Goal: Check status: Check status

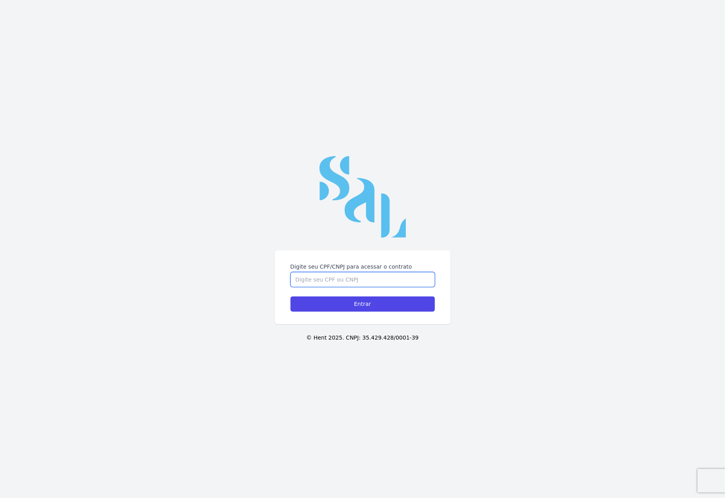
click at [383, 281] on input "Digite seu CPF/CNPJ para acessar o contrato" at bounding box center [362, 279] width 144 height 15
click at [358, 301] on input "Entrar" at bounding box center [362, 304] width 144 height 15
drag, startPoint x: 354, startPoint y: 279, endPoint x: 270, endPoint y: 268, distance: 84.7
click at [270, 268] on div "Digite seu CPF/CNPJ para acessar o contrato 01485049733 Entrar © Hent 2025. CNP…" at bounding box center [362, 249] width 725 height 498
type input "14544727740"
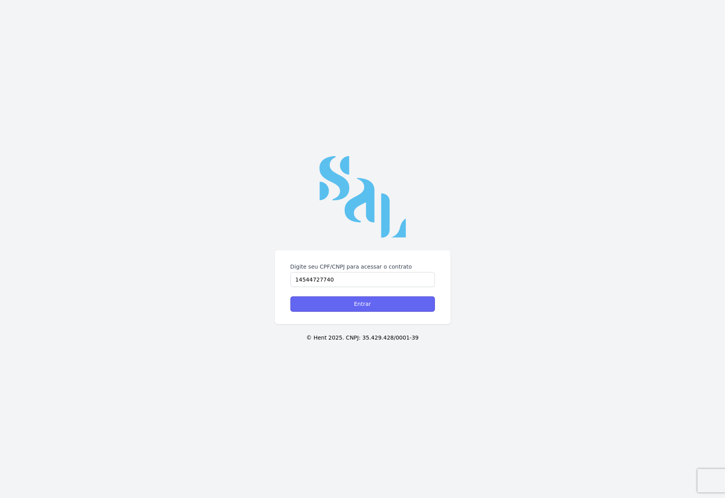
click at [370, 305] on input "Entrar" at bounding box center [362, 304] width 144 height 15
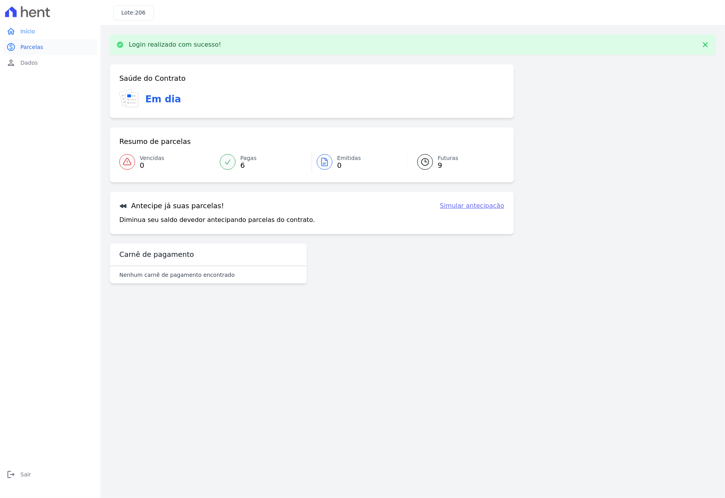
click at [22, 49] on span "Parcelas" at bounding box center [31, 47] width 23 height 8
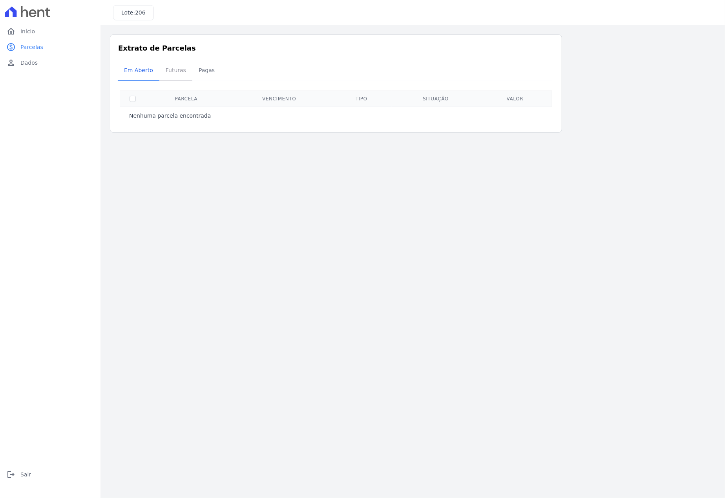
click at [170, 72] on span "Futuras" at bounding box center [176, 70] width 30 height 16
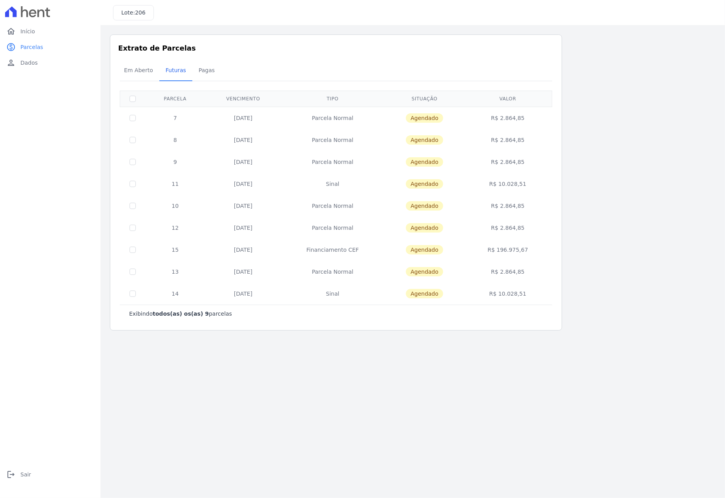
click at [287, 383] on main "Listagem de parcelas Baixar PDF Extrato de Parcelas Em Aberto Futuras Pagas 0 s…" at bounding box center [412, 261] width 624 height 473
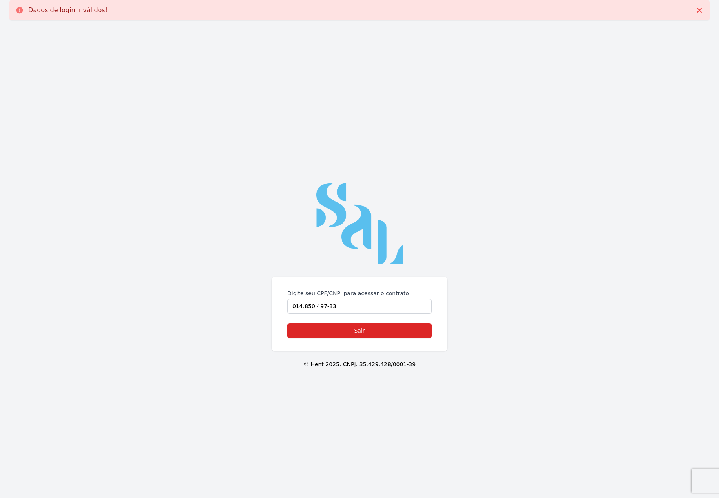
click at [261, 303] on div "Digite seu CPF/CNPJ para acessar o contrato 014.850.497-33 Sair © Hent 2025. CN…" at bounding box center [359, 276] width 719 height 498
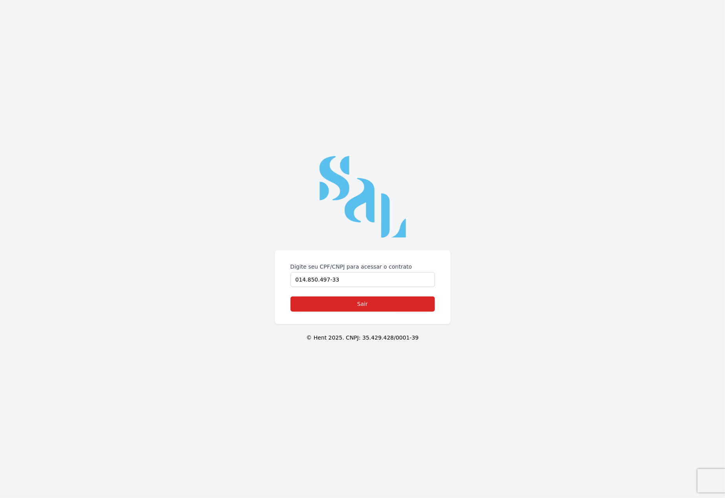
click at [483, 291] on div "Digite seu CPF/CNPJ para acessar o contrato 014.850.497-33 Sair © Hent 2025. CN…" at bounding box center [362, 249] width 725 height 498
click at [369, 361] on div "Digite seu CPF/CNPJ para acessar o contrato 014.850.497-33 Sair © Hent 2025. CN…" at bounding box center [362, 249] width 725 height 498
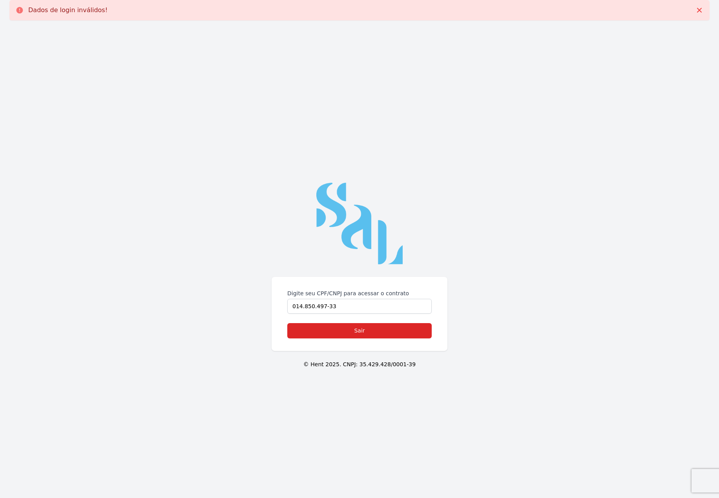
click at [290, 154] on div "Digite seu CPF/CNPJ para acessar o contrato 014.850.497-33 Sair © Hent 2025. CN…" at bounding box center [359, 276] width 719 height 498
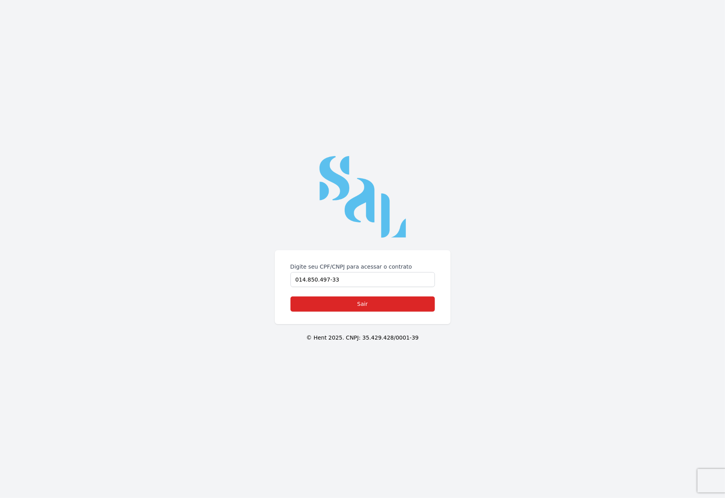
click at [250, 182] on div "Digite seu CPF/CNPJ para acessar o contrato 014.850.497-33 Sair © Hent 2025. CN…" at bounding box center [362, 249] width 725 height 498
